Goal: Transaction & Acquisition: Purchase product/service

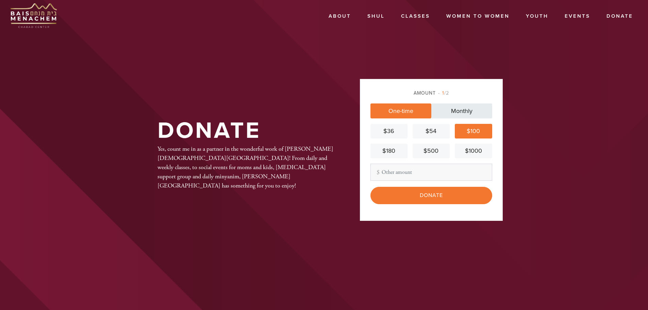
click at [467, 108] on link "Monthly" at bounding box center [461, 110] width 61 height 15
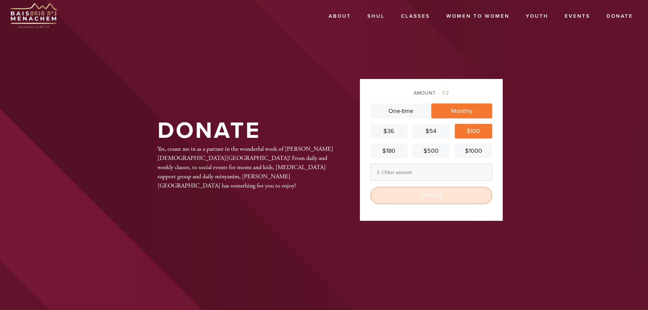
click at [429, 196] on input "Donate" at bounding box center [432, 195] width 122 height 17
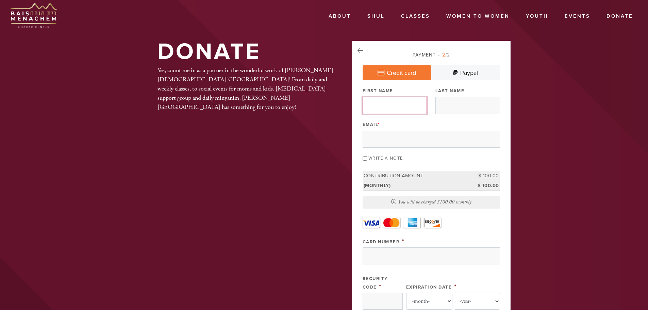
click at [394, 106] on input "First Name" at bounding box center [395, 105] width 65 height 17
type input "Michael"
type input "Levy"
click at [396, 140] on input "Email *" at bounding box center [431, 139] width 137 height 17
type input "m"
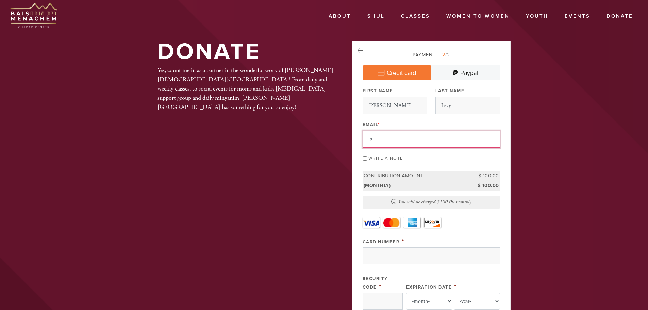
type input "JGIORDANO@LEVYCAPINC.COM"
type input "1158 TOWER LN"
type input "BENSENVILLE"
type input "60106"
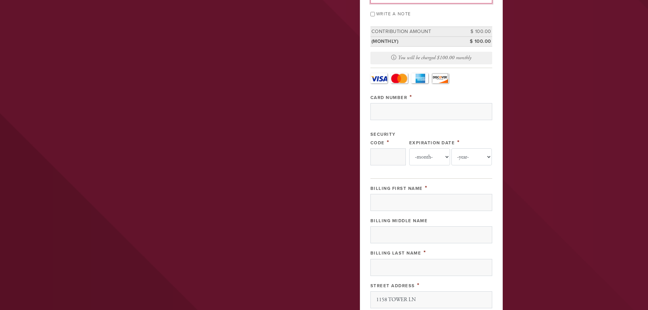
scroll to position [134, 0]
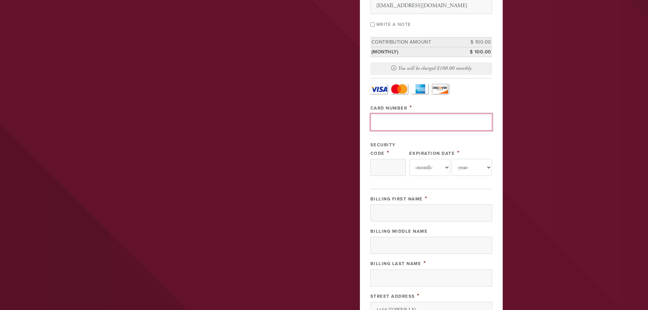
click at [400, 121] on input "Card Number" at bounding box center [432, 122] width 122 height 17
type input "5189410082104285"
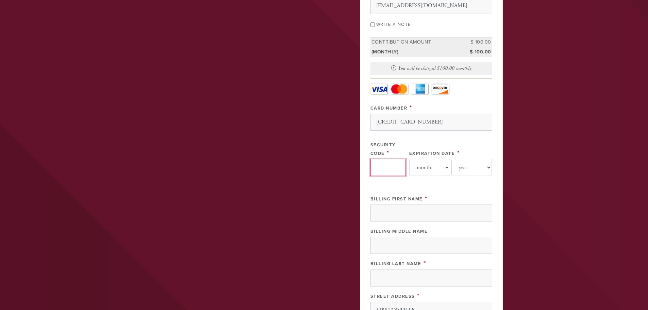
type input "952"
select select "2"
select select "2029"
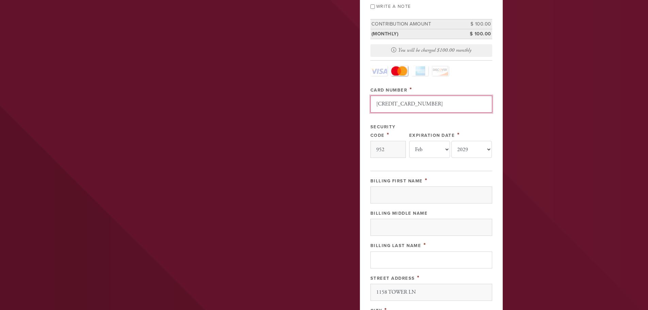
scroll to position [168, 0]
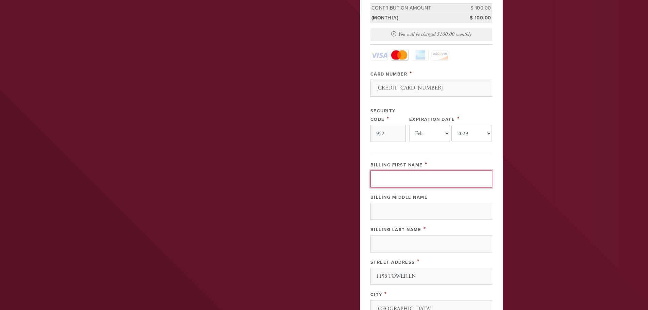
click at [398, 179] on input "Billing First Name" at bounding box center [432, 178] width 122 height 17
drag, startPoint x: 404, startPoint y: 179, endPoint x: 437, endPoint y: 180, distance: 33.4
click at [437, 180] on input "MICHAEL LEVY" at bounding box center [432, 178] width 122 height 17
type input "MICHAEL"
click at [407, 245] on input "Billing Last Name" at bounding box center [432, 243] width 122 height 17
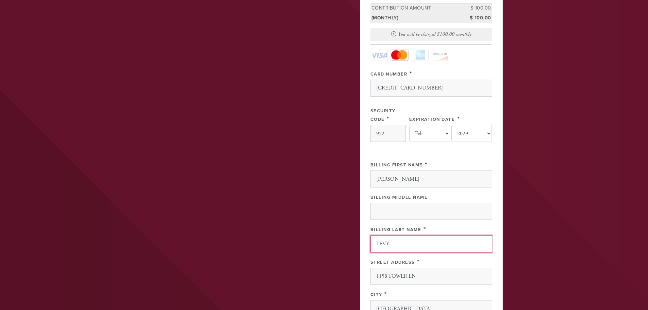
type input "LEVY"
click at [559, 189] on header "About About Us Community Services Contact Shul Davening Schedule Parsha Questio…" at bounding box center [324, 154] width 648 height 644
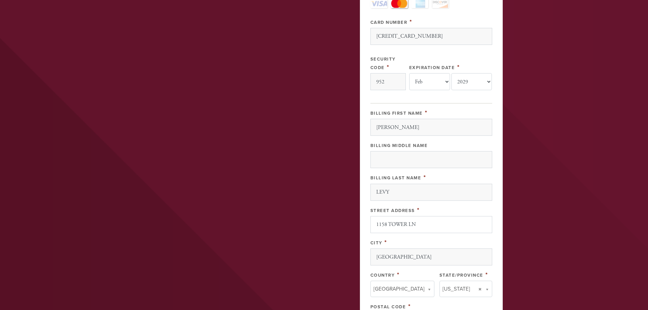
scroll to position [236, 0]
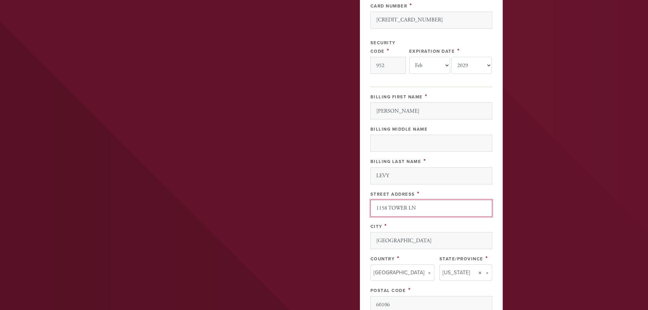
drag, startPoint x: 398, startPoint y: 209, endPoint x: 365, endPoint y: 212, distance: 33.1
click at [365, 212] on div "Payment 2 /2 Credit card Paypal Payment Processor Pay Later Credit Card PayPal …" at bounding box center [431, 81] width 143 height 552
type input "2180 CHURCHILL LANE"
type input "& STEPHANIE"
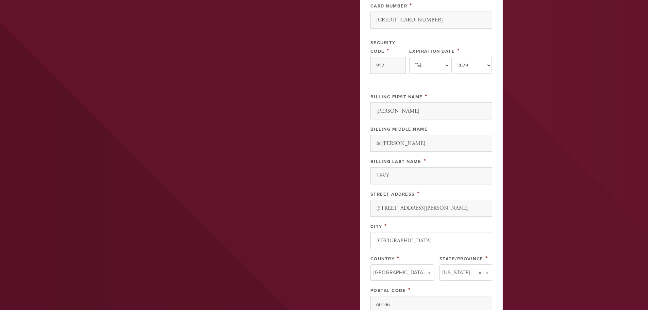
type input "United States"
type input "IL"
drag, startPoint x: 419, startPoint y: 239, endPoint x: 363, endPoint y: 242, distance: 55.9
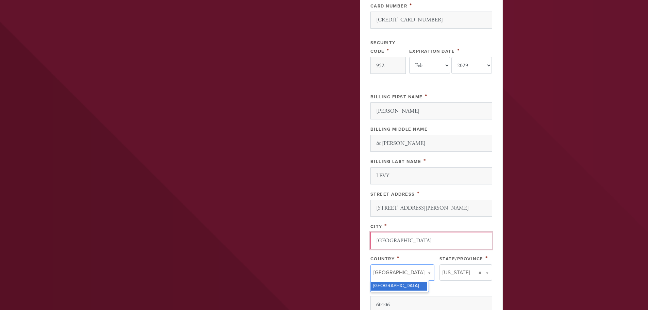
drag, startPoint x: 430, startPoint y: 241, endPoint x: 361, endPoint y: 240, distance: 68.7
click at [361, 240] on div "Payment 2 /2 Credit card Paypal Payment Processor Pay Later Credit Card PayPal …" at bounding box center [431, 81] width 143 height 552
type input "HIGHLAND PARK"
type input "IL"
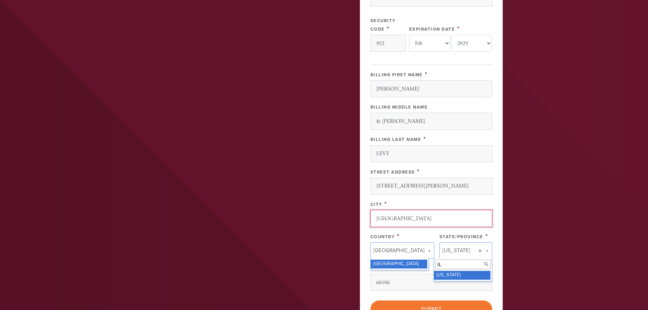
scroll to position [270, 0]
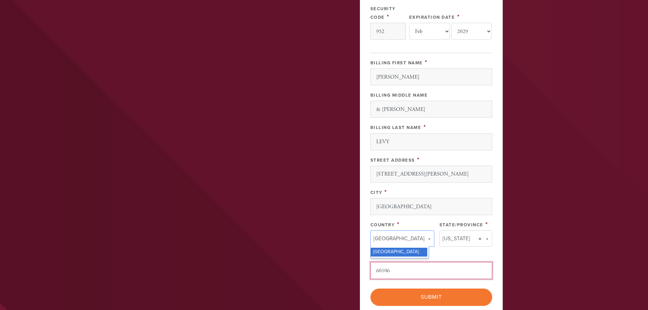
drag, startPoint x: 398, startPoint y: 270, endPoint x: 368, endPoint y: 272, distance: 30.0
click at [369, 272] on div "Payment 2 /2 Credit card Paypal Payment Processor Pay Later Credit Card PayPal …" at bounding box center [431, 47] width 143 height 552
type input "60035"
click at [585, 254] on header "About About Us Community Services Contact Shul Davening Schedule Parsha Questio…" at bounding box center [324, 52] width 648 height 644
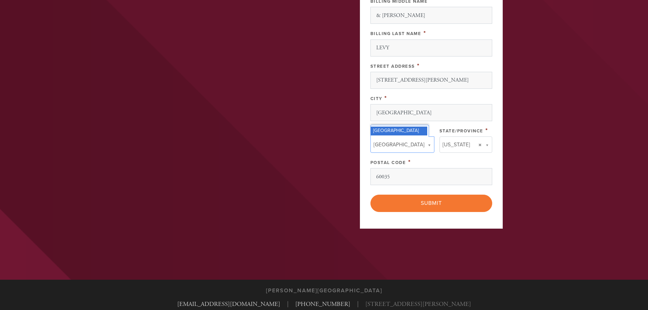
scroll to position [374, 0]
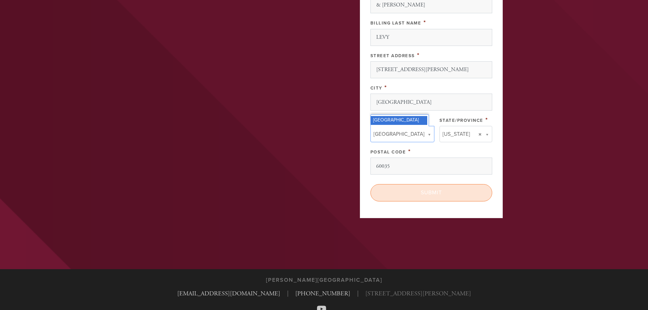
click at [440, 193] on input "Submit" at bounding box center [432, 192] width 122 height 17
